Goal: Find specific page/section: Find specific page/section

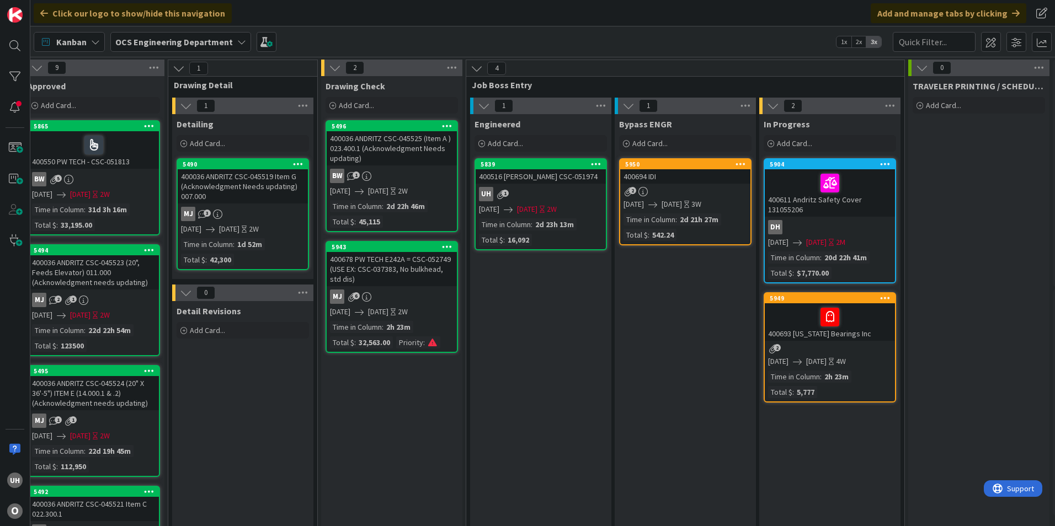
scroll to position [0, 961]
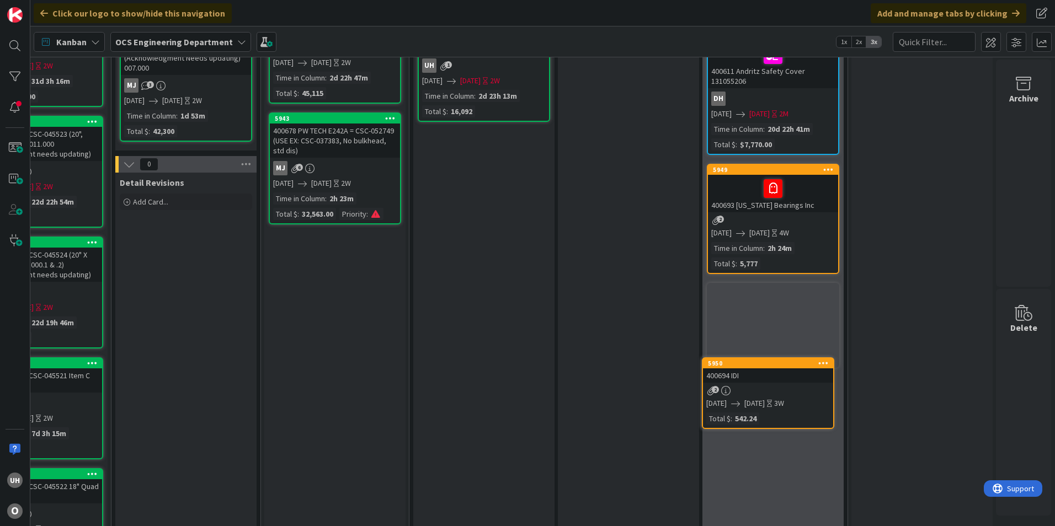
scroll to position [133, 961]
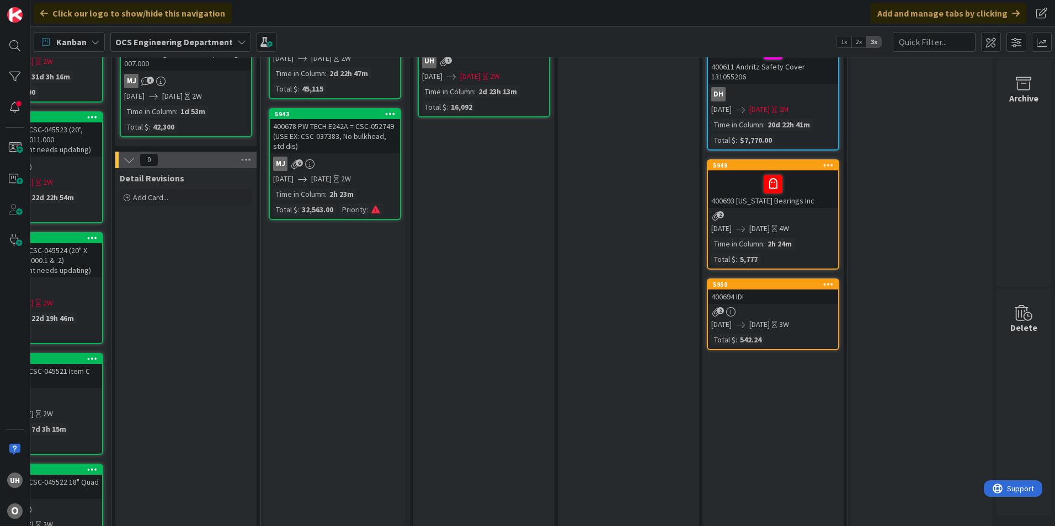
click at [784, 299] on div "400694 IDI" at bounding box center [773, 297] width 130 height 14
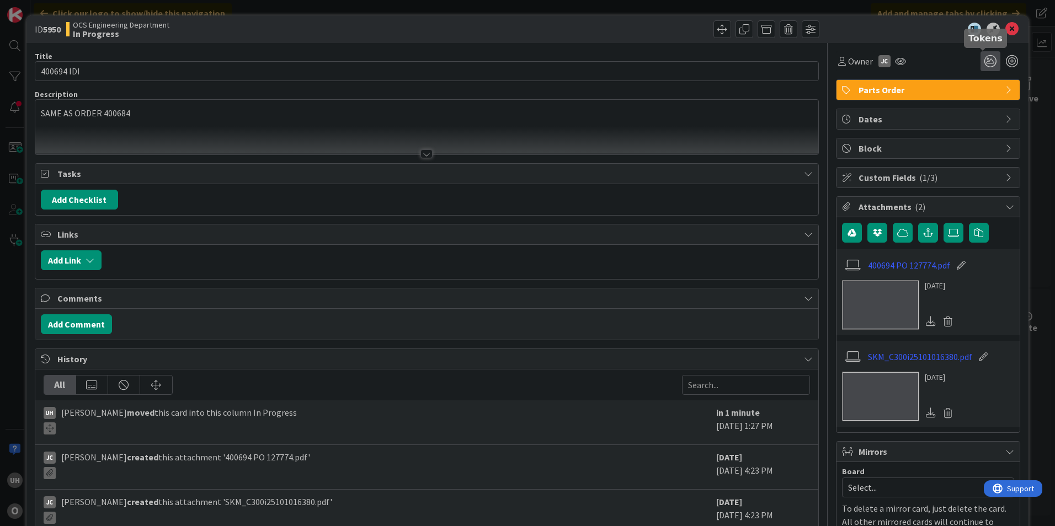
click at [983, 65] on icon at bounding box center [991, 61] width 20 height 20
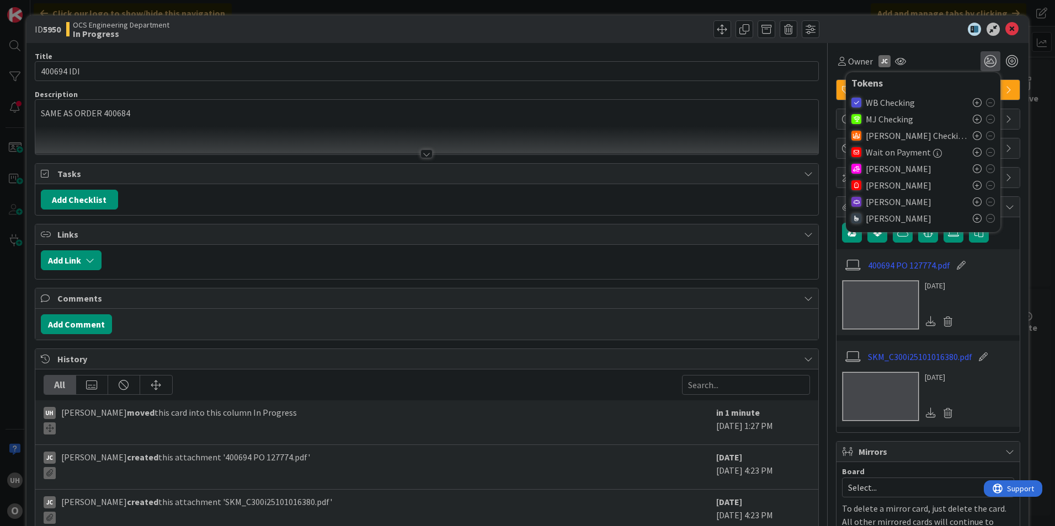
click at [973, 183] on icon at bounding box center [977, 185] width 9 height 9
click at [1005, 29] on icon at bounding box center [1011, 29] width 13 height 13
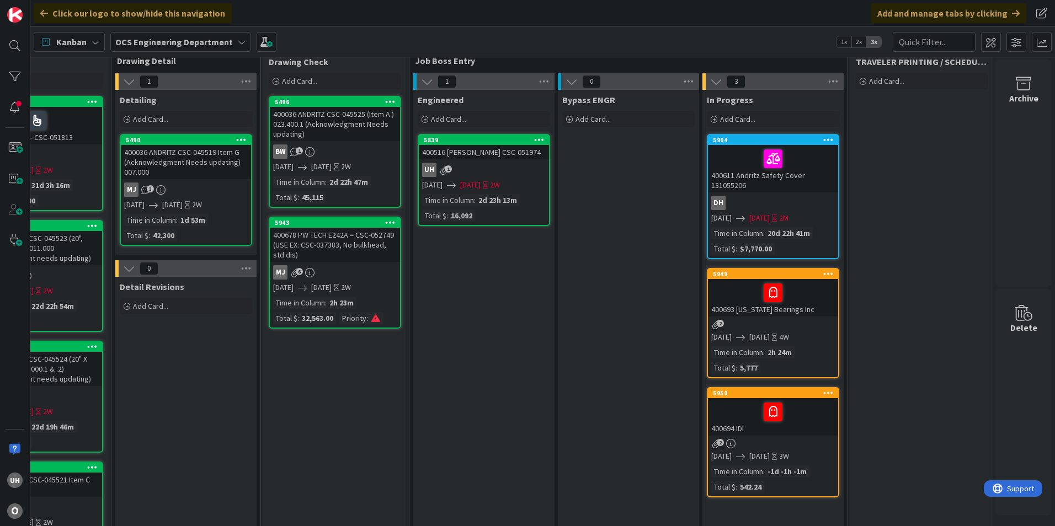
scroll to position [0, 961]
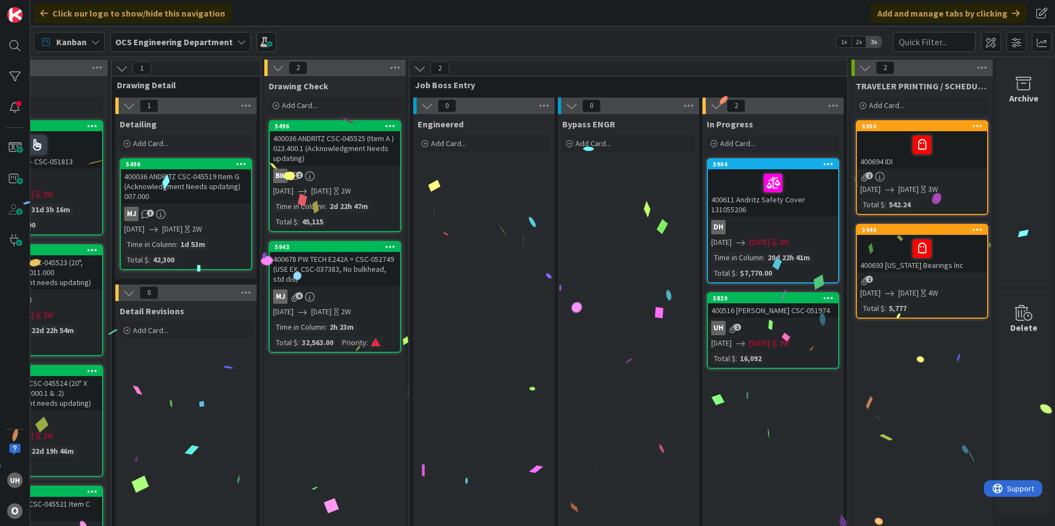
click at [766, 320] on div "5839 400516 T ERNST CSC-051974 uh 1 09/23/2025 10/07/2025 2W Total $ : 16,092" at bounding box center [773, 330] width 132 height 77
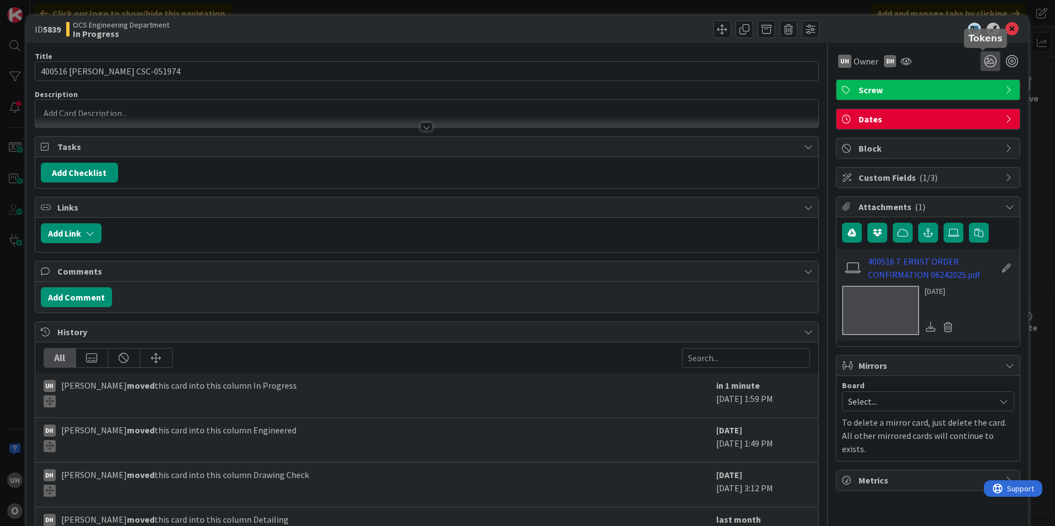
click at [987, 56] on icon at bounding box center [991, 61] width 20 height 20
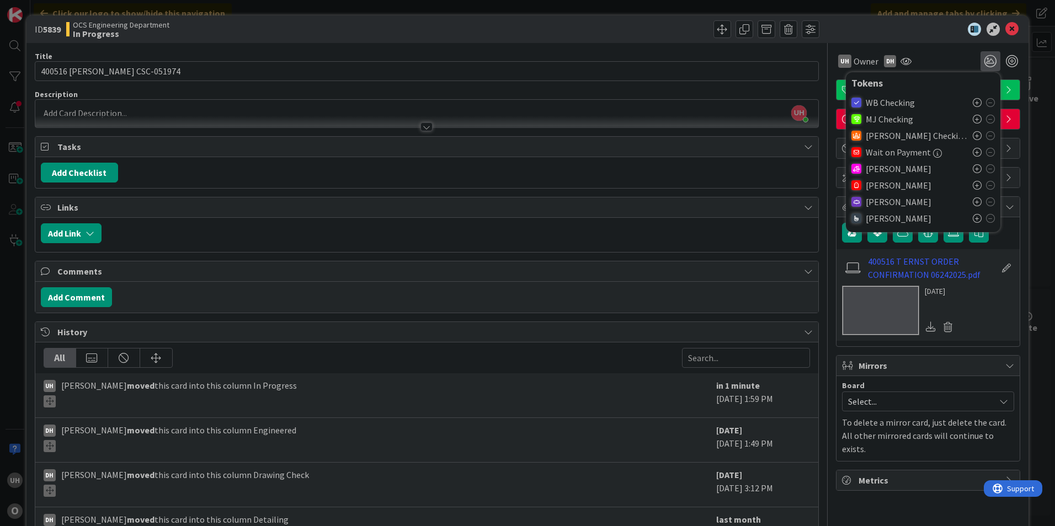
click at [973, 185] on icon at bounding box center [977, 185] width 9 height 9
click at [1005, 24] on icon at bounding box center [1011, 29] width 13 height 13
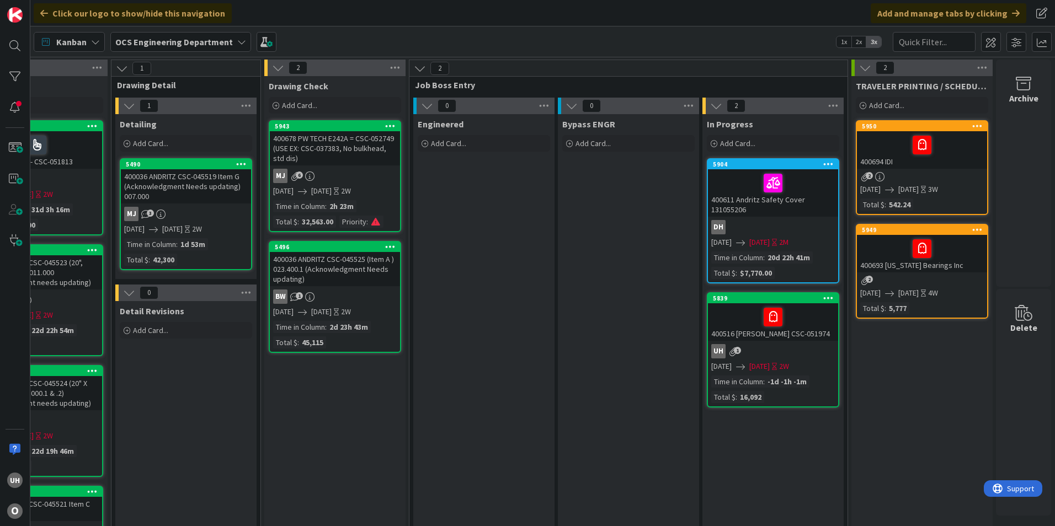
click at [793, 347] on div "uh 1" at bounding box center [773, 351] width 130 height 14
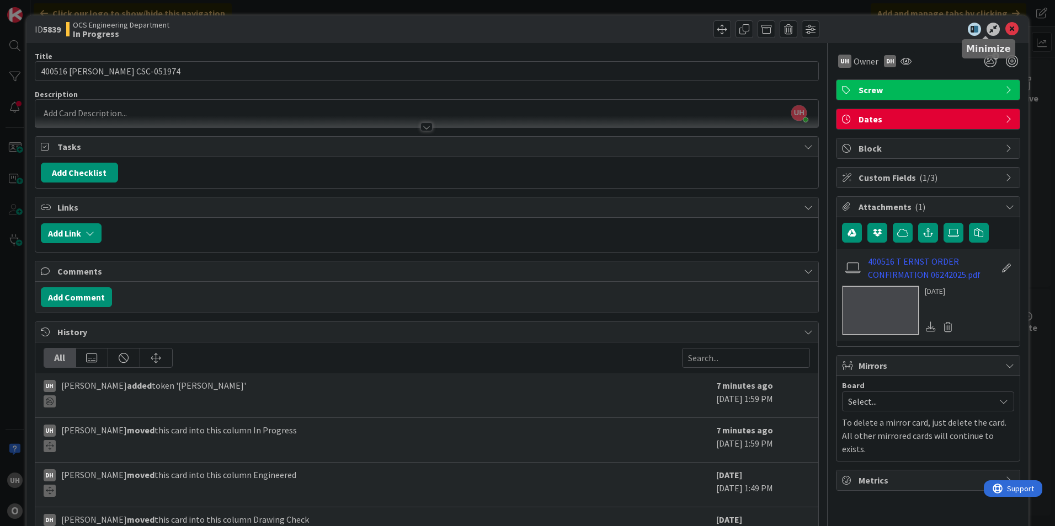
click at [1005, 25] on icon at bounding box center [1011, 29] width 13 height 13
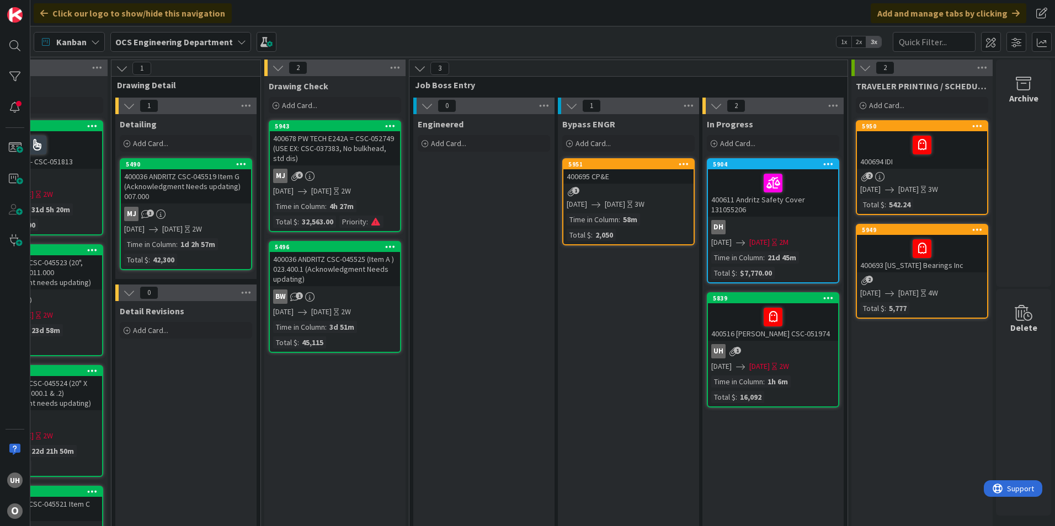
click at [598, 191] on div "1" at bounding box center [628, 191] width 130 height 9
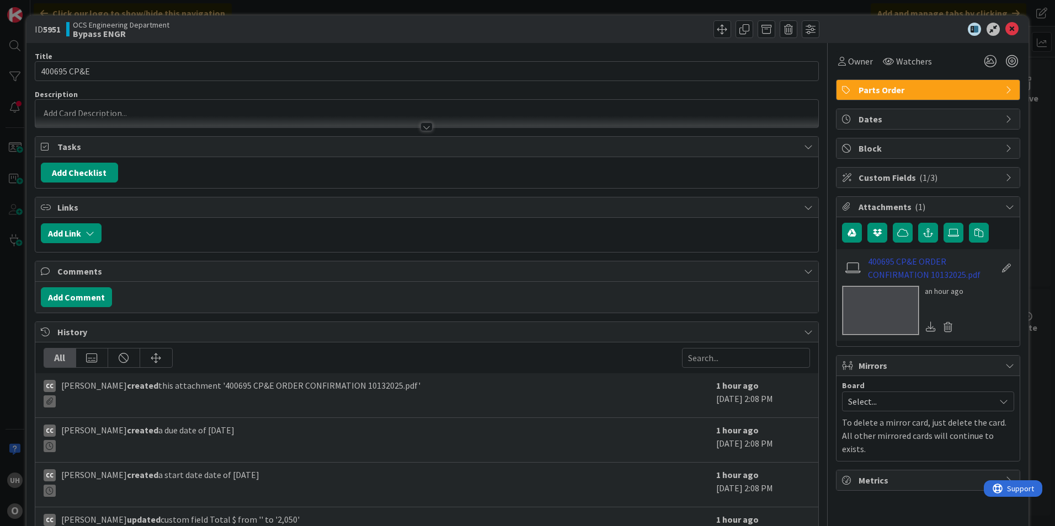
click at [907, 273] on link "400695 CP&E ORDER CONFIRMATION 10132025.pdf" at bounding box center [932, 268] width 128 height 26
click at [997, 26] on div at bounding box center [922, 29] width 195 height 13
click at [1005, 24] on icon at bounding box center [1011, 29] width 13 height 13
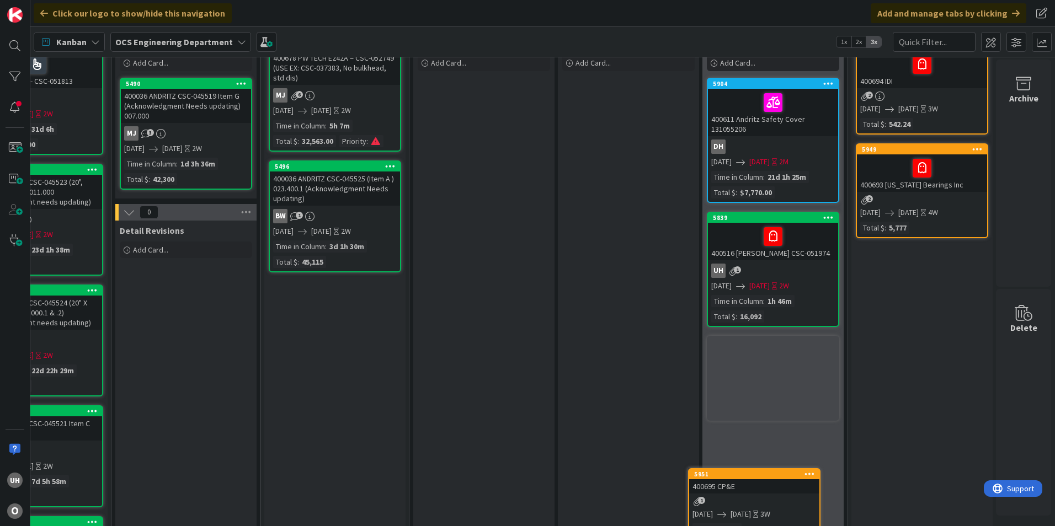
scroll to position [121, 961]
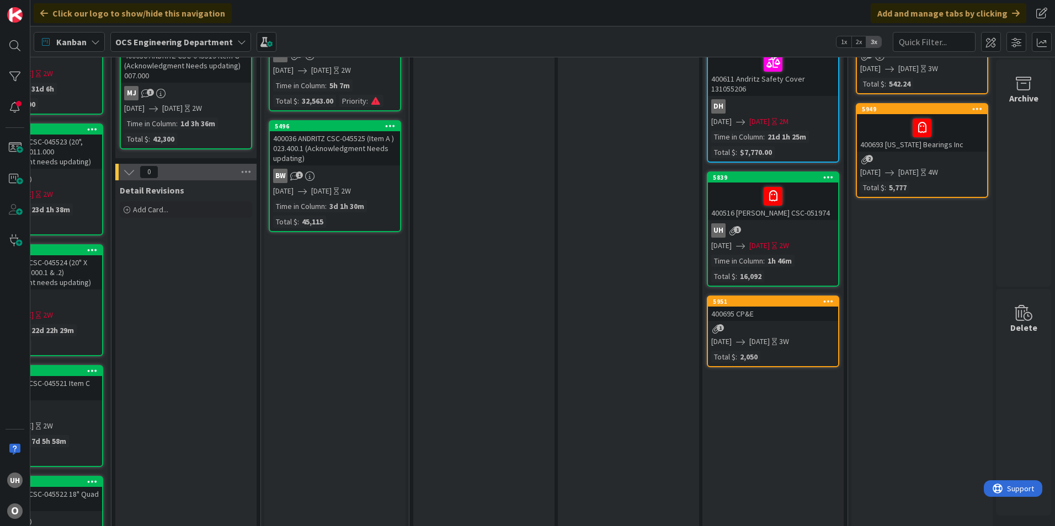
drag, startPoint x: 602, startPoint y: 193, endPoint x: 739, endPoint y: 332, distance: 195.5
click at [754, 315] on div "400695 CP&E" at bounding box center [773, 314] width 130 height 14
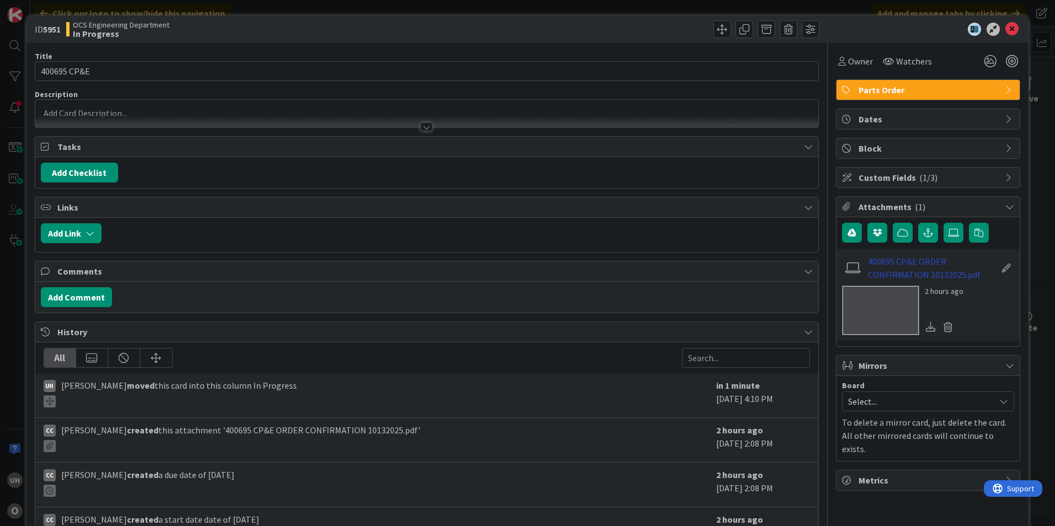
click at [898, 267] on link "400695 CP&E ORDER CONFIRMATION 10132025.pdf" at bounding box center [932, 268] width 128 height 26
click at [1011, 26] on div at bounding box center [922, 29] width 195 height 13
click at [1005, 30] on icon at bounding box center [1011, 29] width 13 height 13
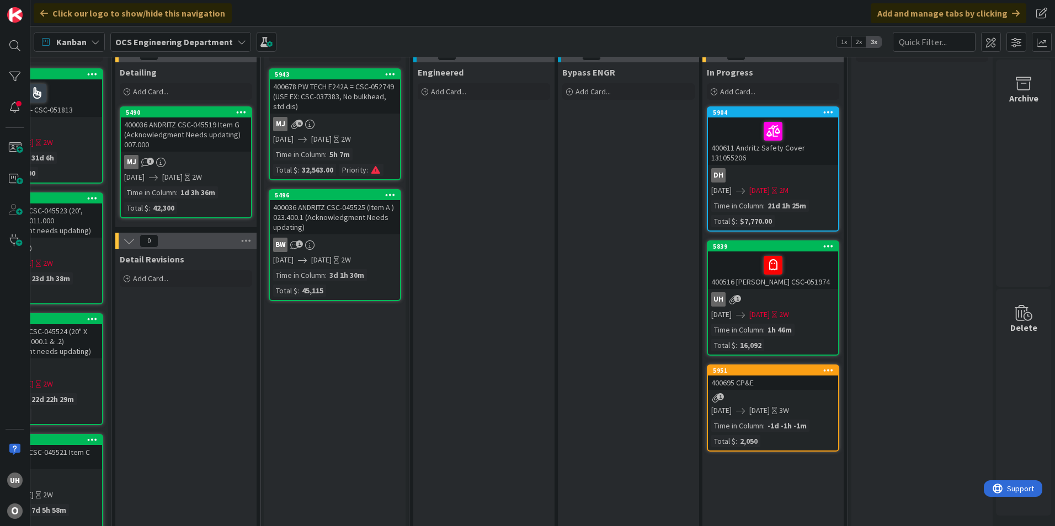
scroll to position [0, 961]
